Goal: Task Accomplishment & Management: Use online tool/utility

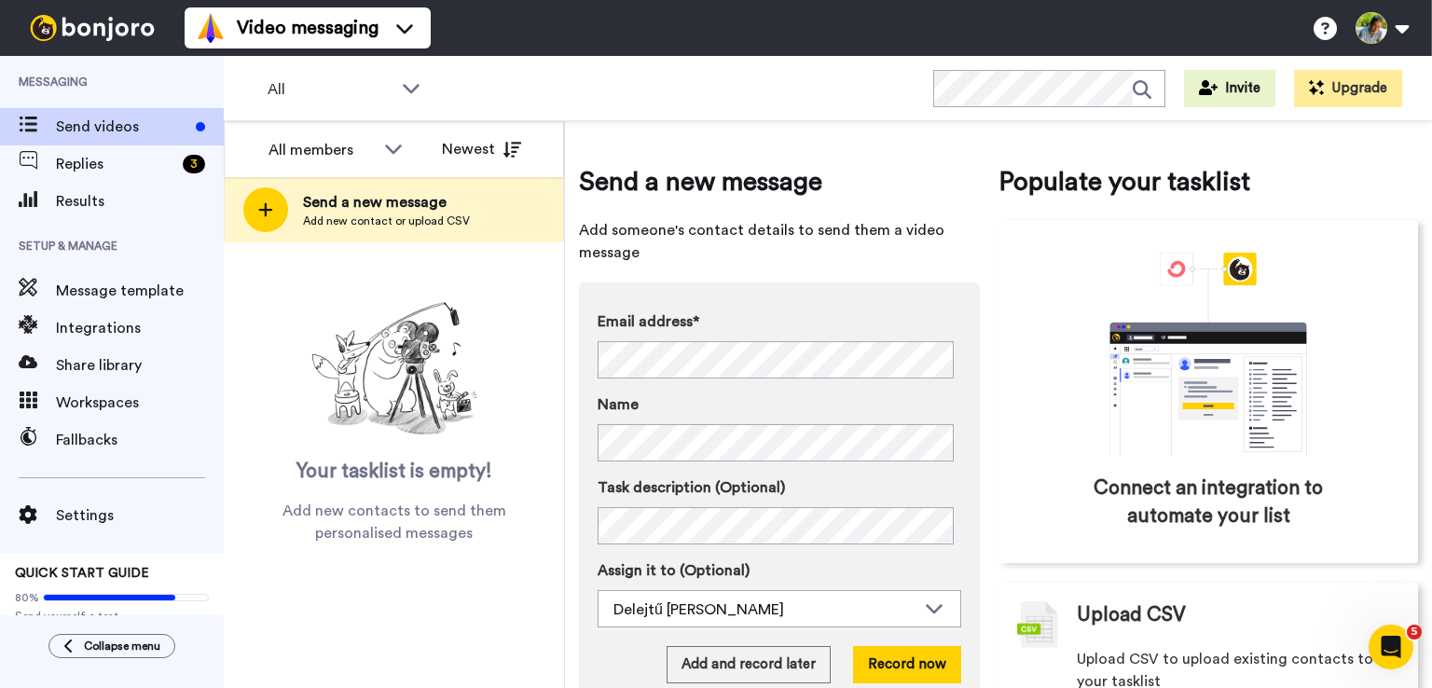
click at [930, 222] on span "Add someone's contact details to send them a video message" at bounding box center [779, 241] width 401 height 45
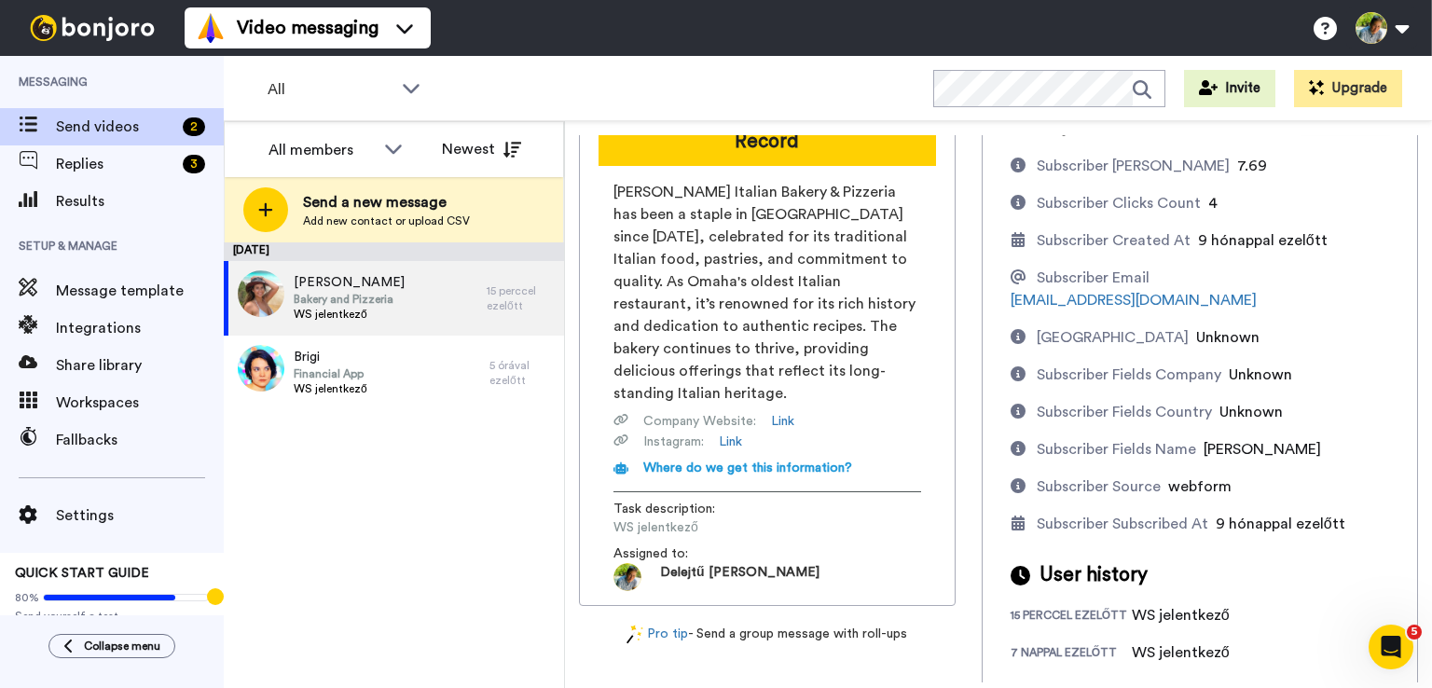
scroll to position [249, 0]
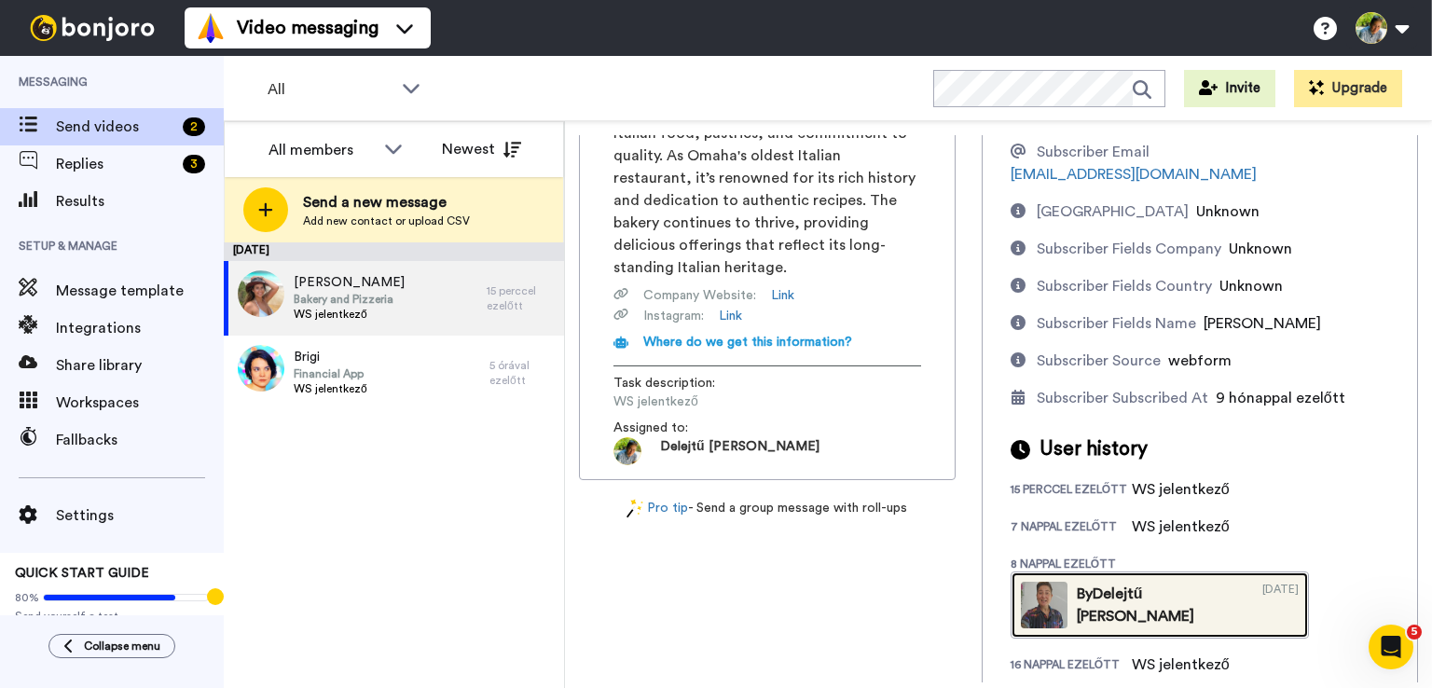
click at [1149, 583] on div "By Delejtű Jennifer" at bounding box center [1161, 605] width 169 height 45
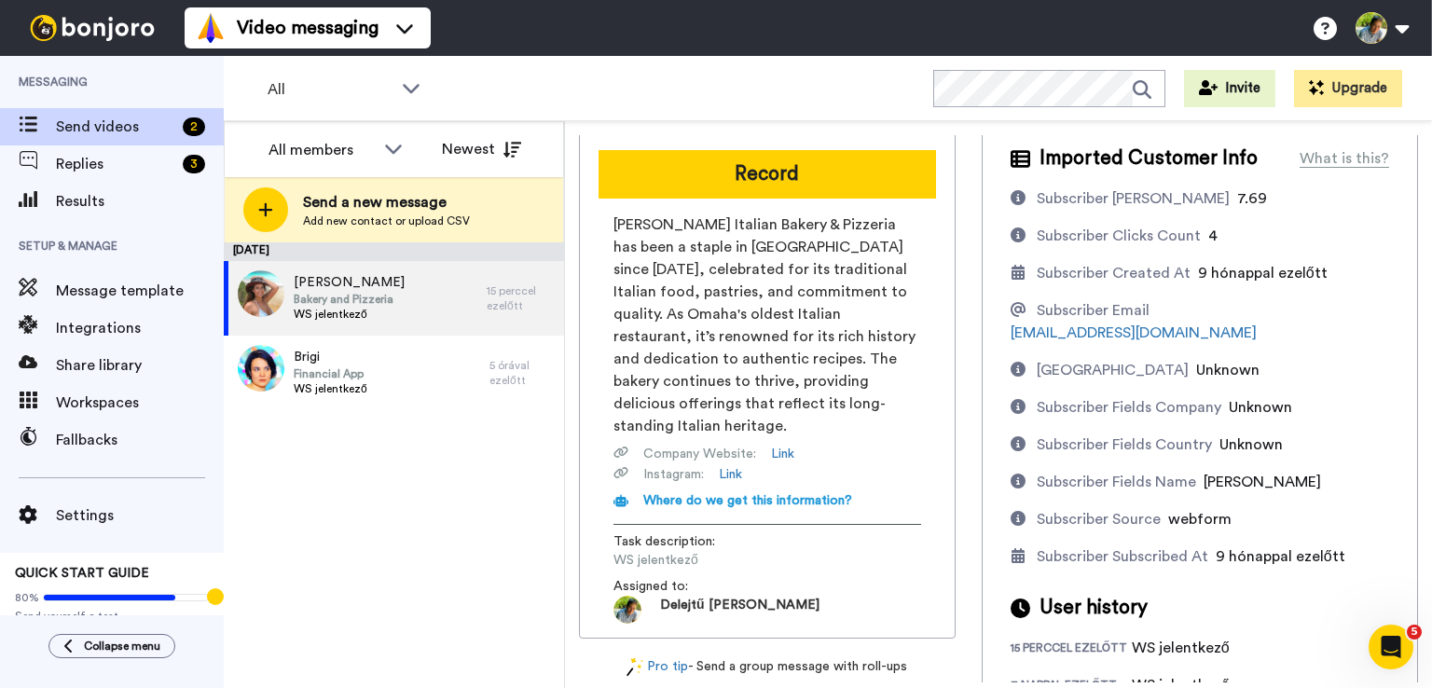
scroll to position [0, 0]
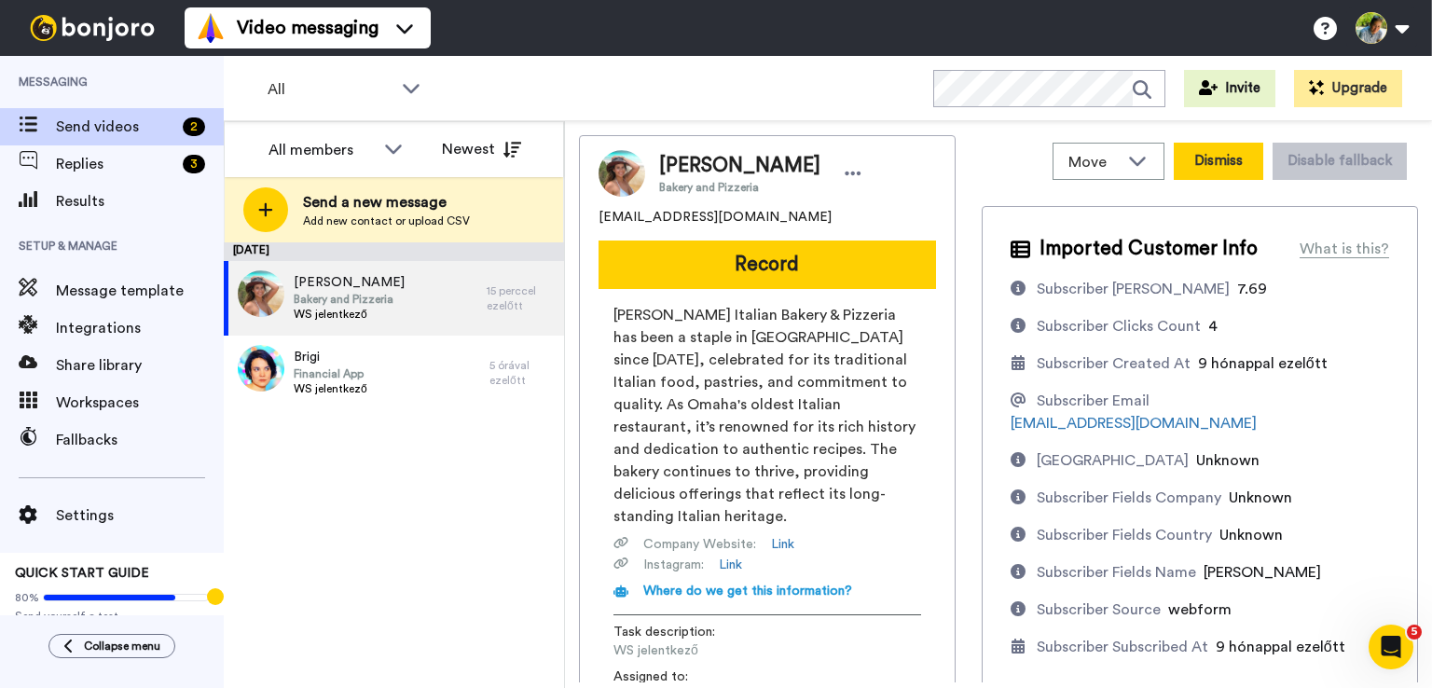
click at [1215, 163] on button "Dismiss" at bounding box center [1219, 161] width 90 height 37
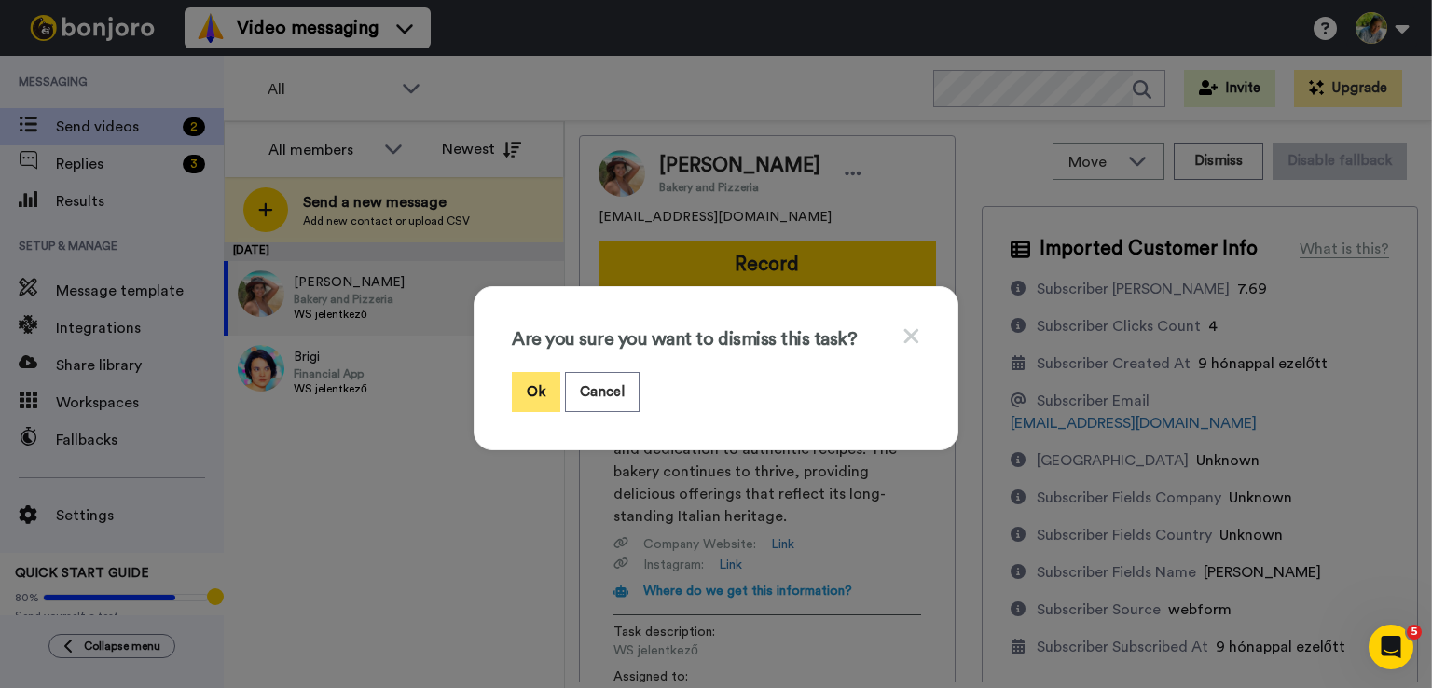
click at [545, 389] on button "Ok" at bounding box center [536, 392] width 48 height 40
